Goal: Transaction & Acquisition: Download file/media

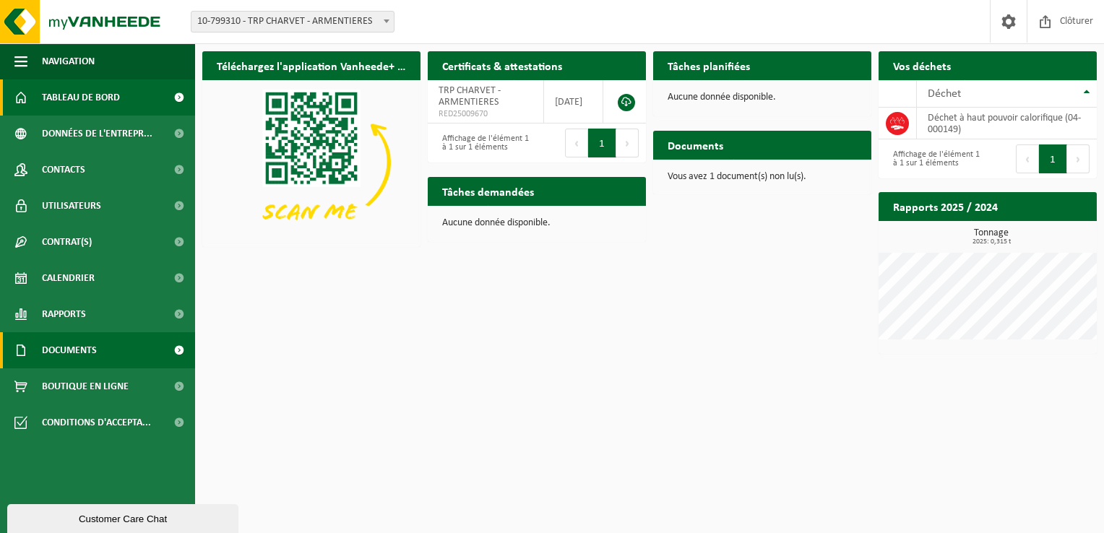
click at [125, 347] on link "Documents" at bounding box center [97, 350] width 195 height 36
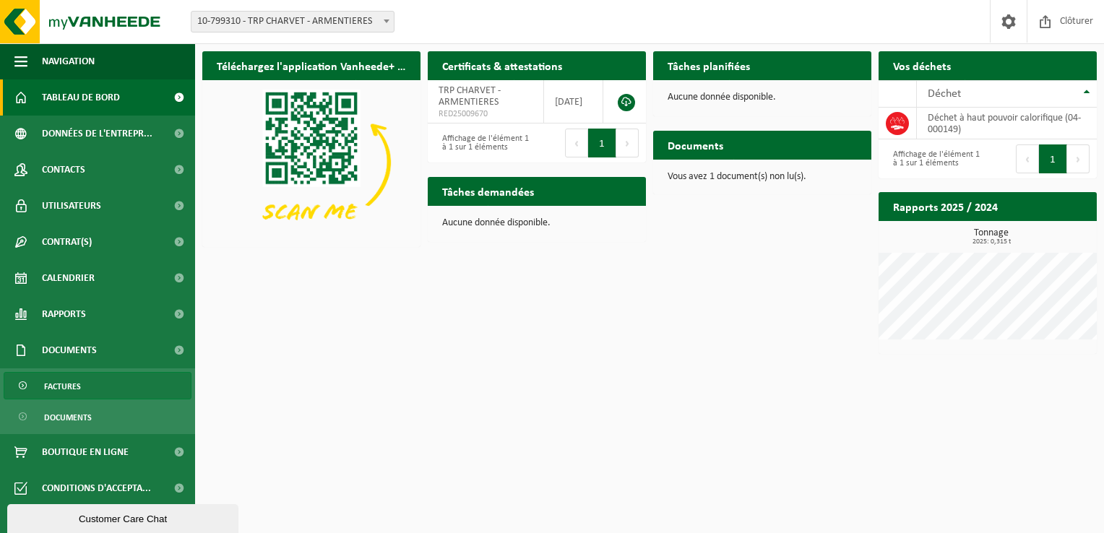
click at [87, 389] on link "Factures" at bounding box center [98, 385] width 188 height 27
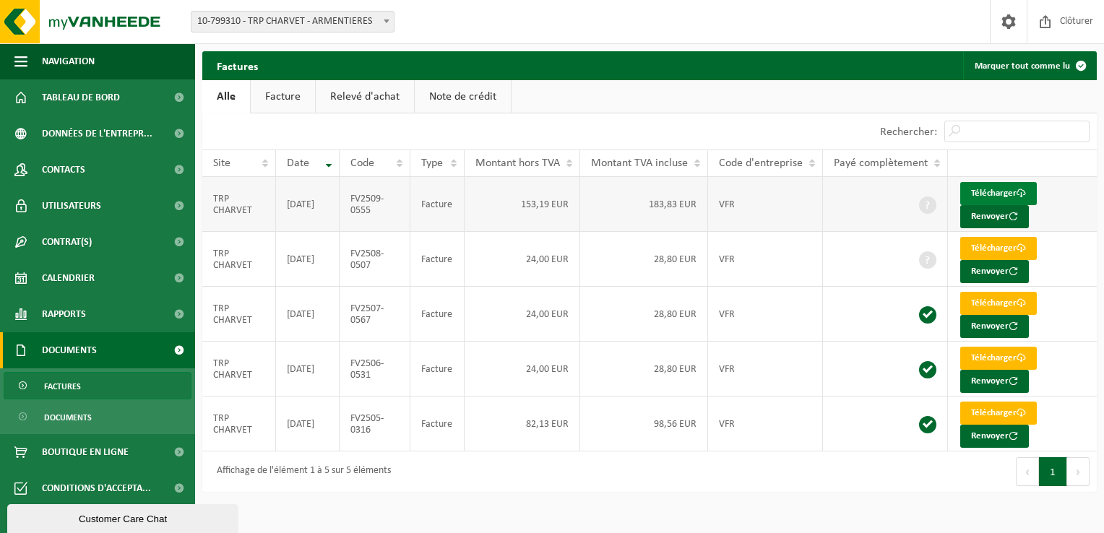
click at [994, 192] on link "Télécharger" at bounding box center [998, 193] width 77 height 23
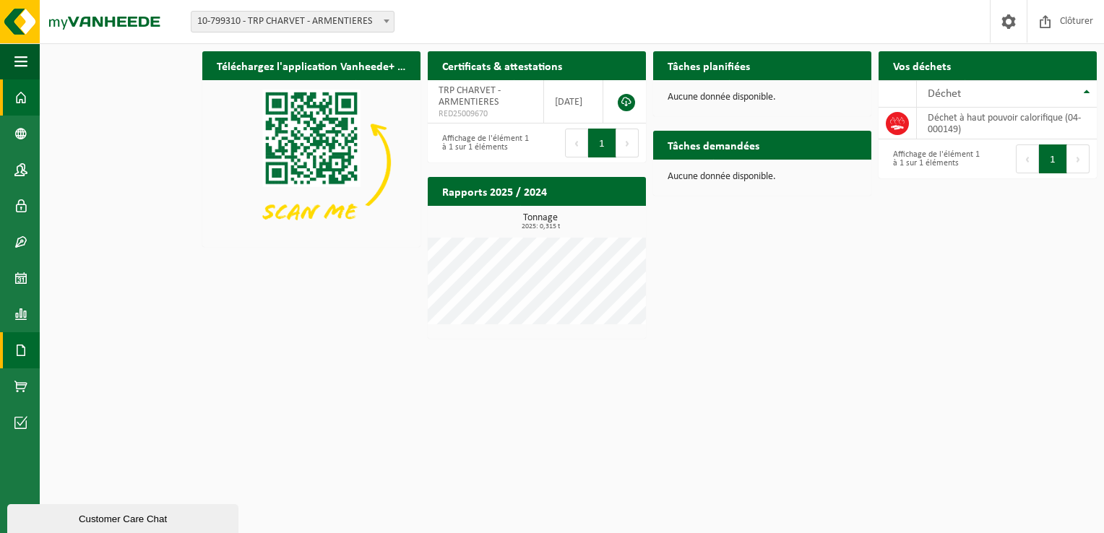
click at [16, 343] on span at bounding box center [20, 350] width 13 height 36
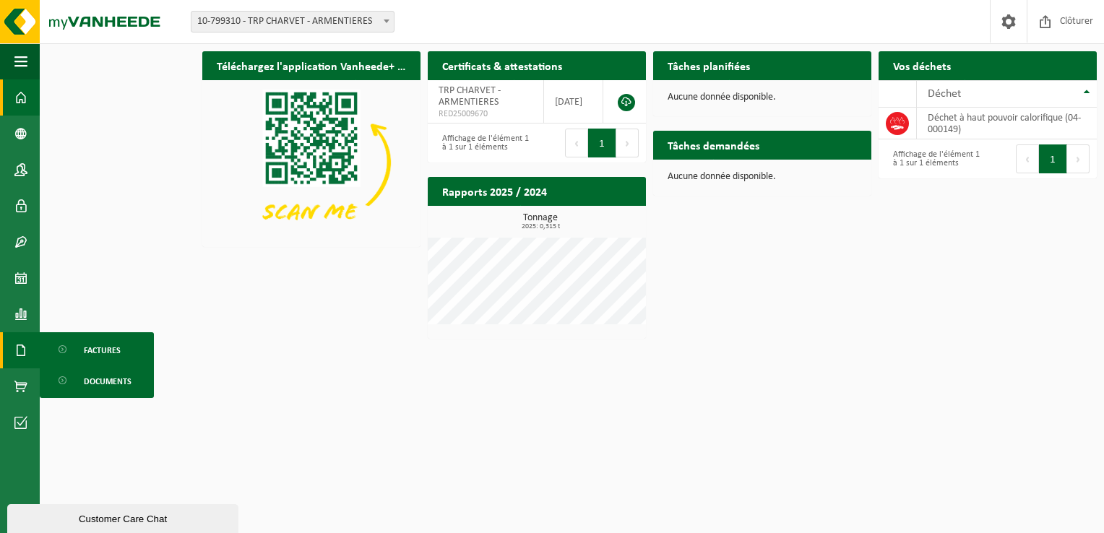
click at [100, 394] on ul "Factures Documents" at bounding box center [97, 365] width 114 height 66
click at [117, 338] on span "Factures" at bounding box center [102, 350] width 37 height 27
